Goal: Find contact information: Find contact information

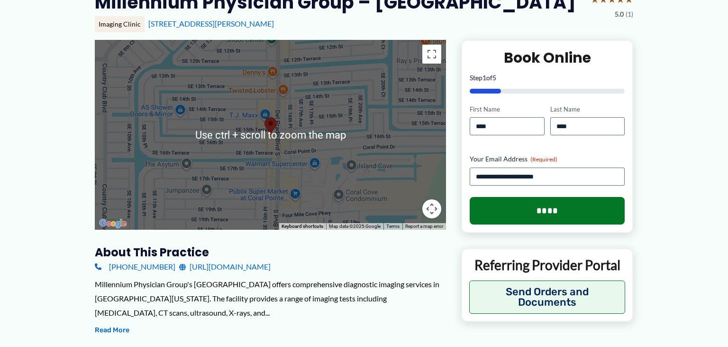
scroll to position [150, 0]
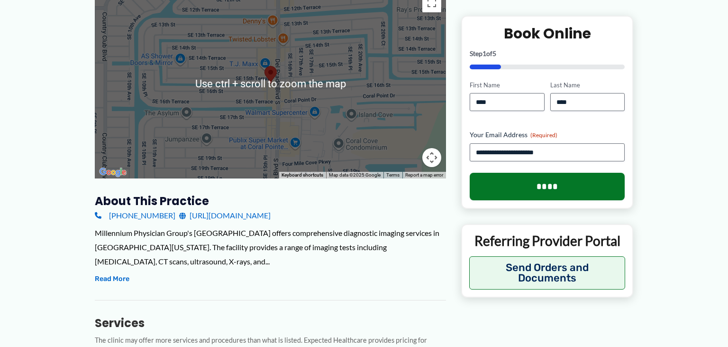
click at [129, 222] on link "[PHONE_NUMBER]" at bounding box center [135, 215] width 81 height 14
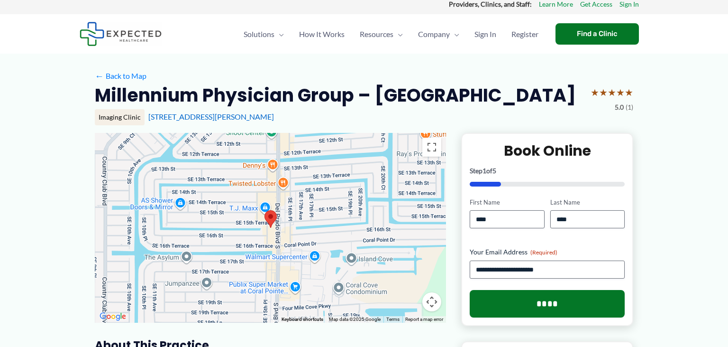
scroll to position [0, 0]
